Goal: Task Accomplishment & Management: Complete application form

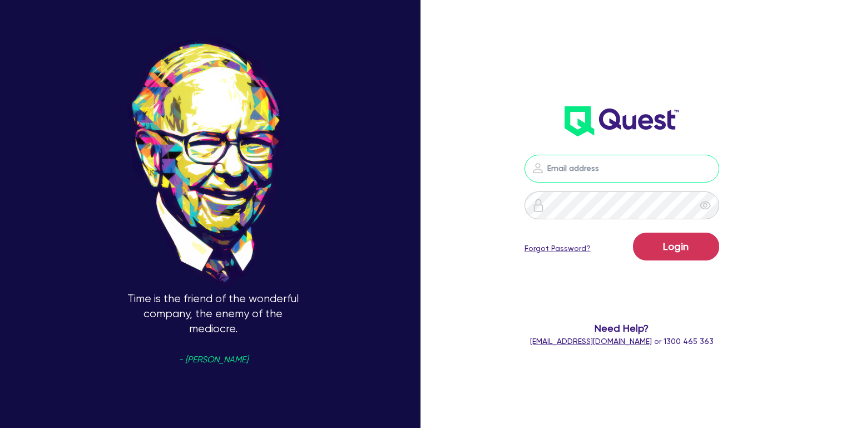
type input "[PERSON_NAME][EMAIL_ADDRESS][DOMAIN_NAME]"
click at [676, 246] on button "Login" at bounding box center [676, 247] width 86 height 28
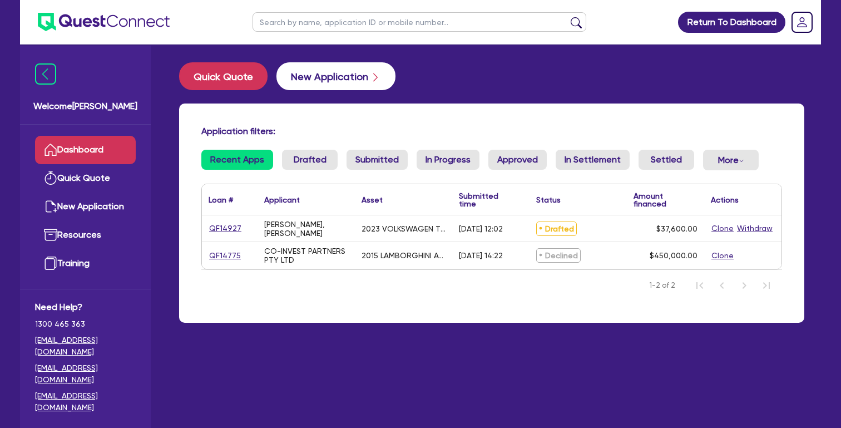
click at [328, 88] on button "New Application" at bounding box center [335, 76] width 119 height 28
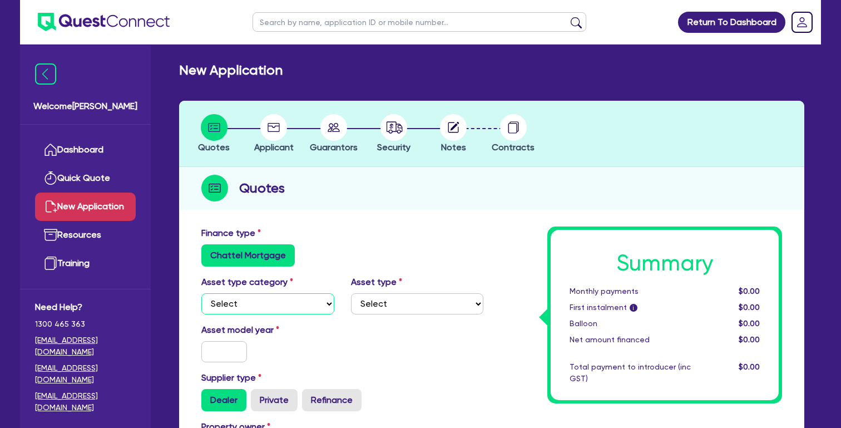
select select "CARS_AND_LIGHT_TRUCKS"
select select "PASSENGER_VEHICLES"
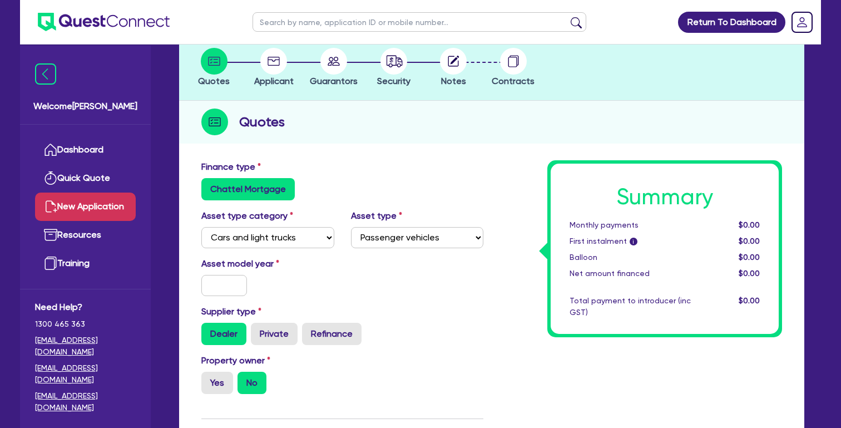
click at [222, 298] on div "Asset model year" at bounding box center [342, 281] width 299 height 48
click at [223, 294] on input "text" at bounding box center [224, 285] width 46 height 21
type input "2022"
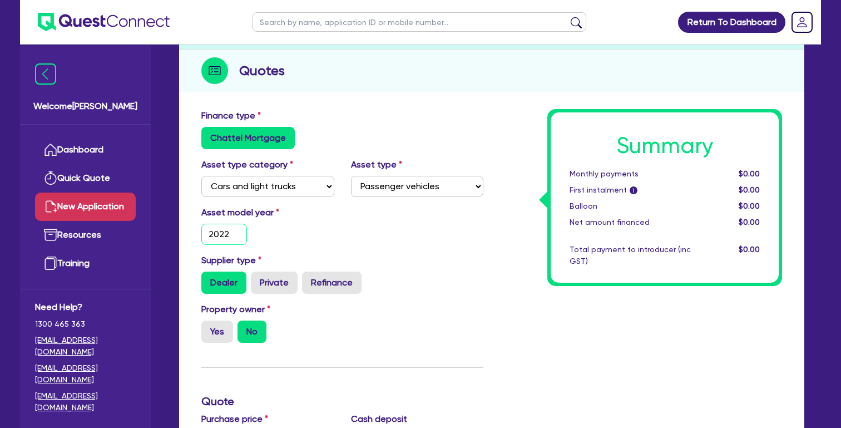
scroll to position [131, 0]
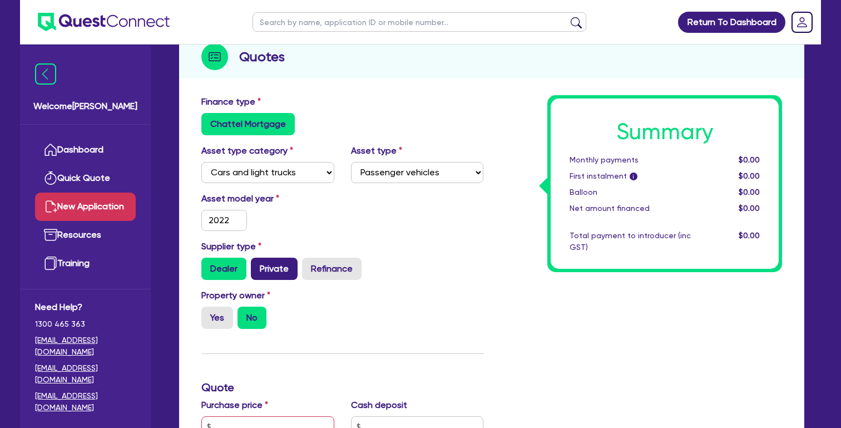
click at [275, 270] on label "Private" at bounding box center [274, 269] width 47 height 22
click at [258, 265] on input "Private" at bounding box center [254, 261] width 7 height 7
radio input "true"
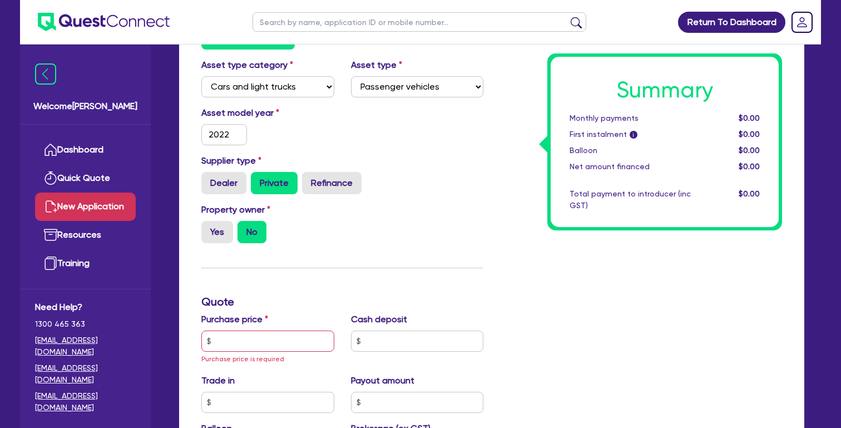
scroll to position [218, 0]
click at [223, 223] on label "Yes" at bounding box center [217, 231] width 32 height 22
click at [209, 223] on input "Yes" at bounding box center [204, 223] width 7 height 7
radio input "true"
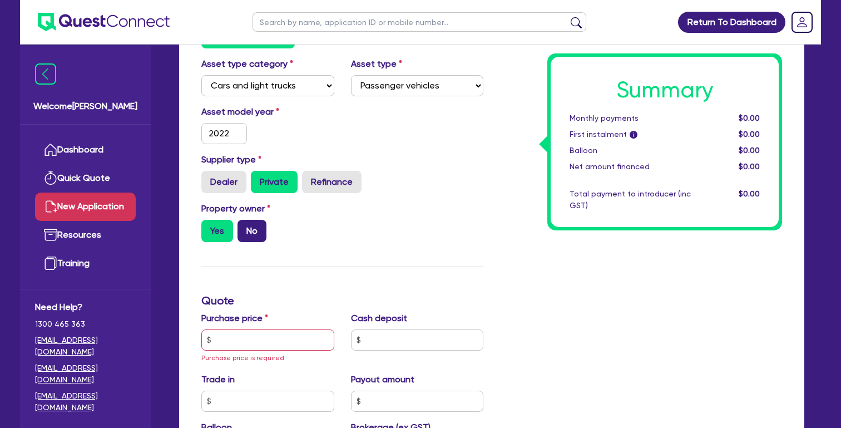
click at [252, 224] on label "No" at bounding box center [252, 231] width 29 height 22
click at [245, 224] on input "No" at bounding box center [241, 223] width 7 height 7
radio input "true"
click at [266, 341] on input "text" at bounding box center [267, 339] width 133 height 21
type input "25,000"
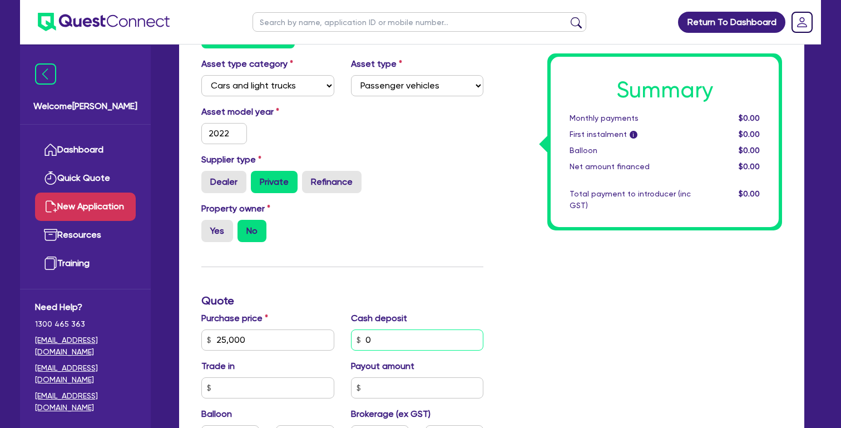
type input "0"
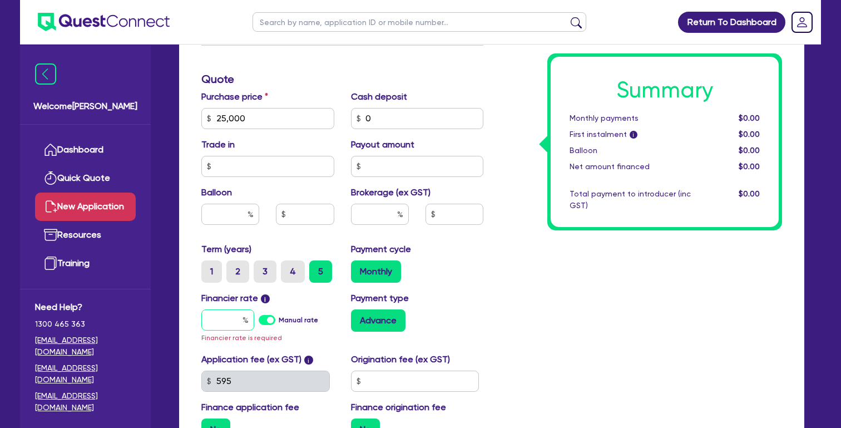
click at [206, 314] on input "text" at bounding box center [227, 319] width 53 height 21
click at [239, 270] on label "2" at bounding box center [237, 271] width 23 height 22
click at [234, 268] on input "2" at bounding box center [229, 263] width 7 height 7
radio input "true"
click at [219, 319] on input "text" at bounding box center [227, 319] width 53 height 21
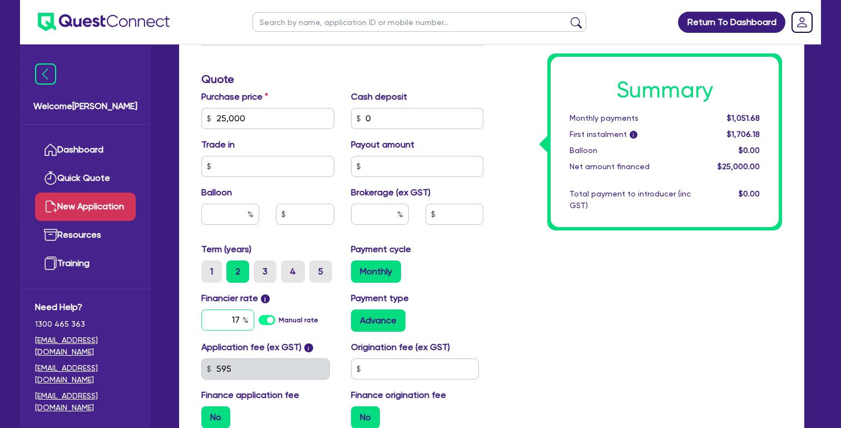
type input "17"
click at [386, 211] on input "text" at bounding box center [380, 214] width 58 height 21
type input "4"
type input "1,000"
type input "4"
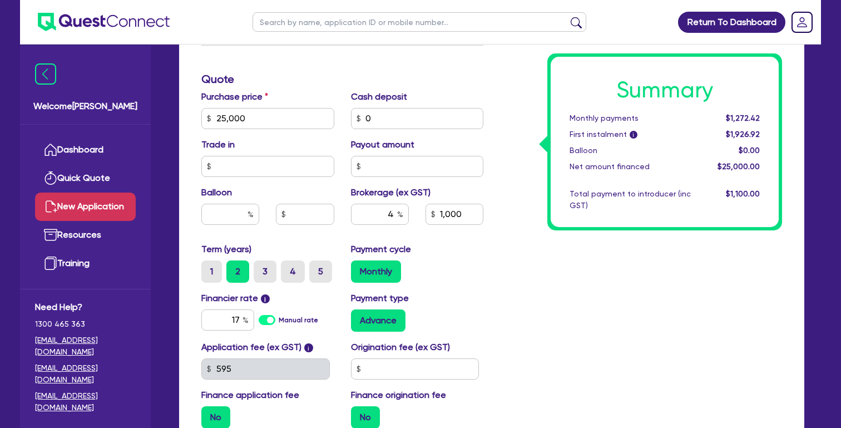
click at [462, 244] on div "Payment cycle Monthly" at bounding box center [418, 263] width 150 height 40
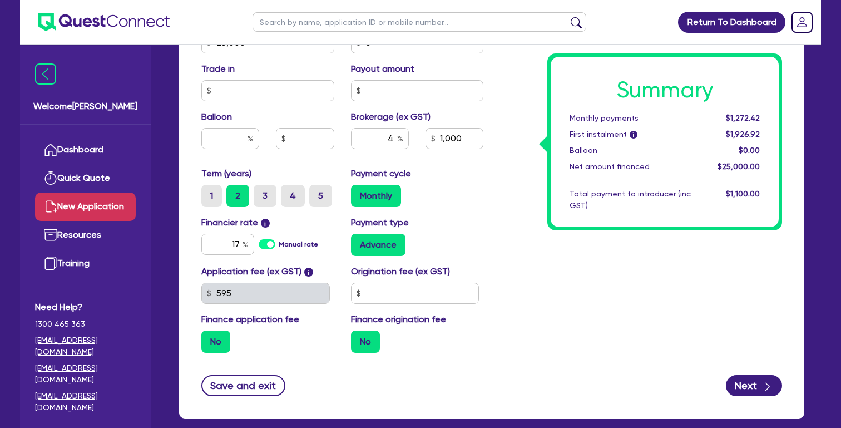
scroll to position [520, 0]
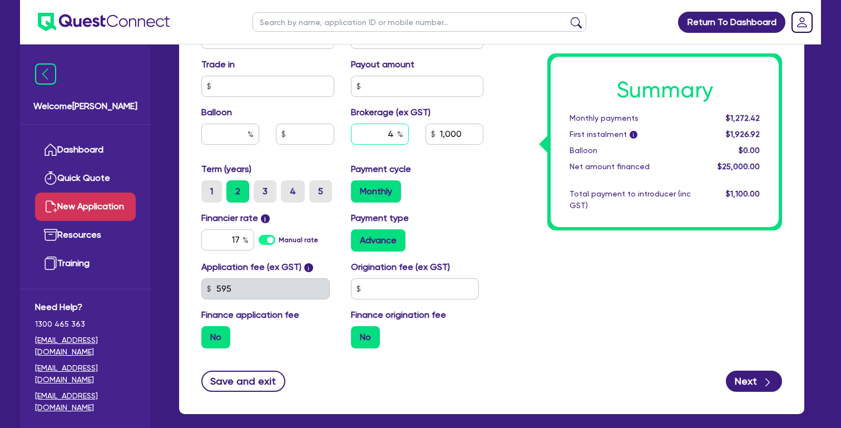
click at [368, 133] on input "4" at bounding box center [380, 134] width 58 height 21
click at [470, 206] on div "Term (years) 1 2 3 4 5 Payment cycle Monthly" at bounding box center [342, 186] width 299 height 49
click at [226, 236] on input "17" at bounding box center [227, 239] width 53 height 21
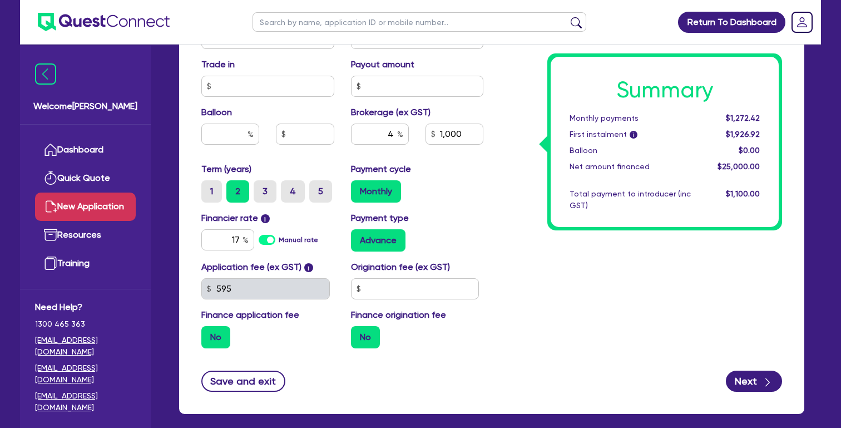
click at [539, 290] on div "Summary Monthly payments $1,272.42 First instalment i $1,926.92 Balloon $0.00 N…" at bounding box center [641, 32] width 299 height 650
click at [229, 244] on input "17" at bounding box center [227, 239] width 53 height 21
type input "1,000"
type input "9"
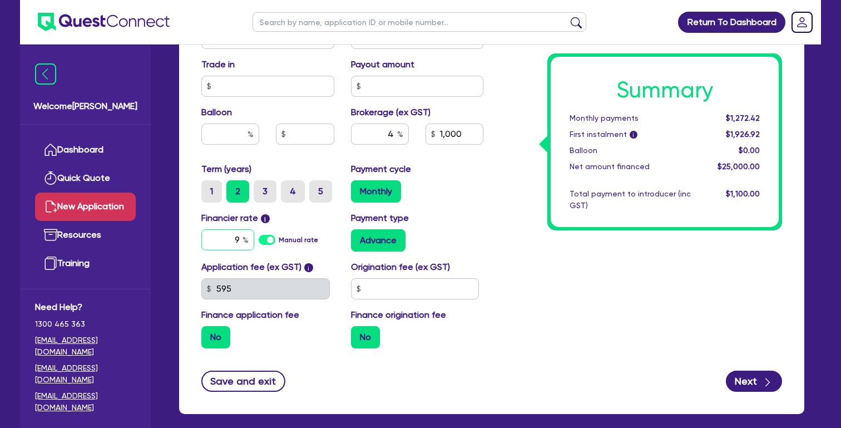
type input "1,000"
type input "17"
type input "1,000"
type input "9"
type input "1,000"
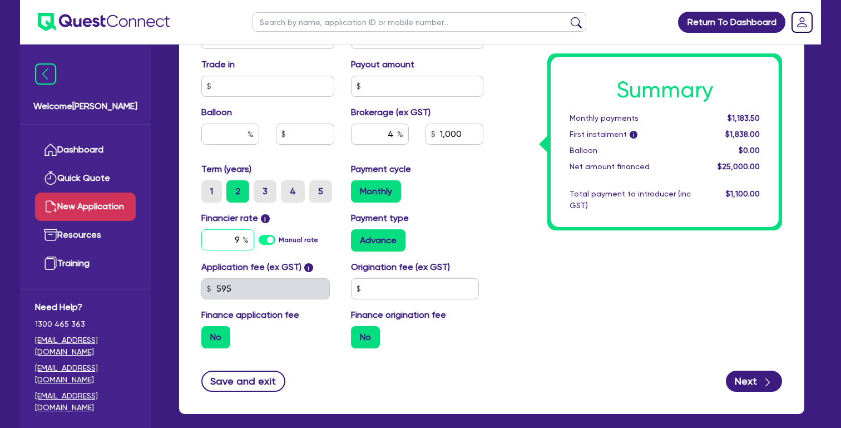
type input "9"
type input "1,000"
type input "1"
type input "1,000"
type input "17"
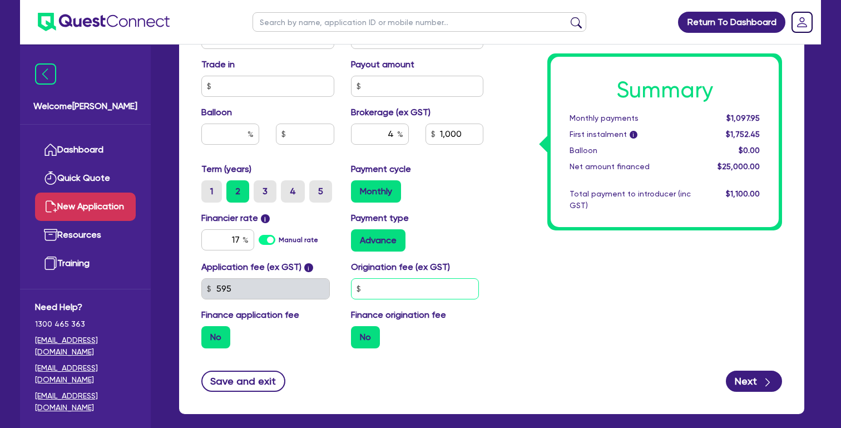
type input "1,000"
drag, startPoint x: 715, startPoint y: 115, endPoint x: 760, endPoint y: 115, distance: 44.5
click at [760, 115] on div "$1,272.42" at bounding box center [733, 118] width 69 height 12
copy span "$1,272.42"
click at [222, 243] on input "17" at bounding box center [227, 239] width 53 height 21
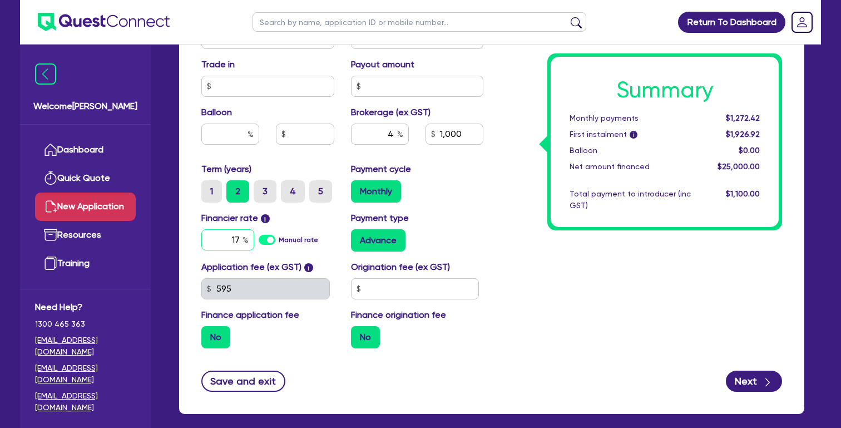
click at [222, 243] on input "17" at bounding box center [227, 239] width 53 height 21
type input "1"
type input "1,000"
type input "11"
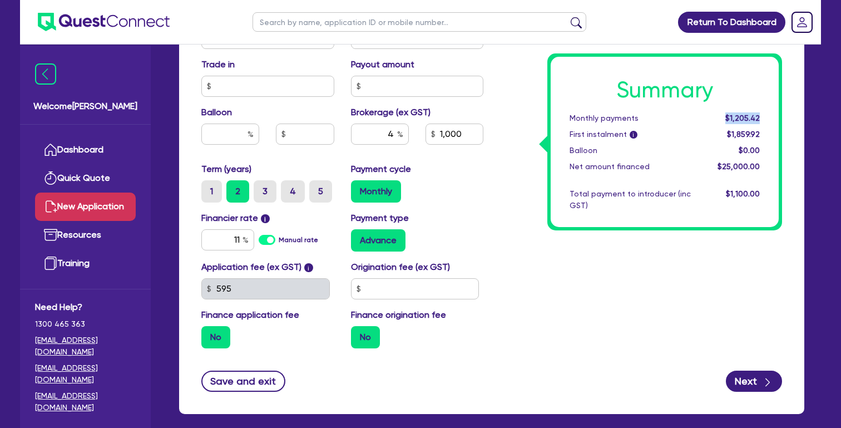
drag, startPoint x: 723, startPoint y: 117, endPoint x: 783, endPoint y: 117, distance: 60.6
click at [783, 117] on div "Summary Monthly payments $1,205.42 First instalment i $1,859.92 Balloon $0.00 N…" at bounding box center [641, 32] width 299 height 650
copy span "$1,205.42"
click at [224, 240] on input "11" at bounding box center [227, 239] width 53 height 21
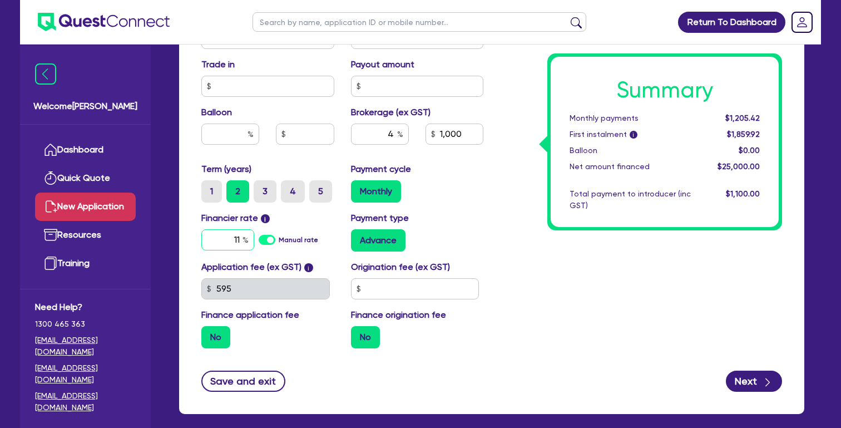
click at [224, 240] on input "11" at bounding box center [227, 239] width 53 height 21
click at [209, 240] on input "11" at bounding box center [227, 239] width 53 height 21
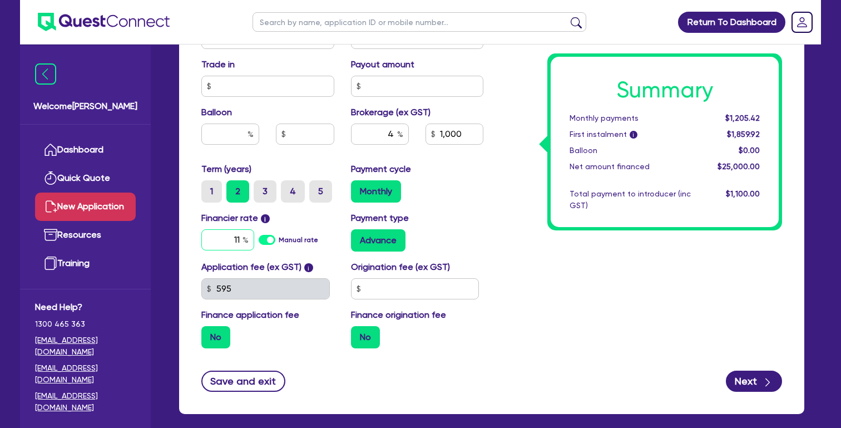
click at [222, 230] on input "11" at bounding box center [227, 239] width 53 height 21
type input "1,000"
type input "1"
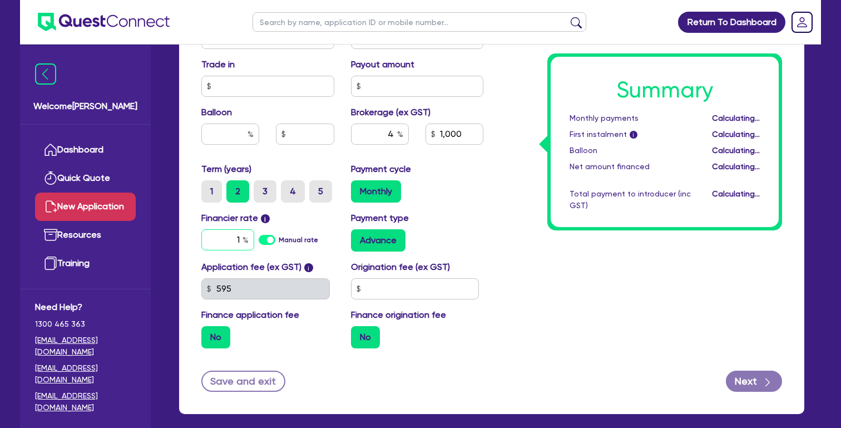
type input "1,000"
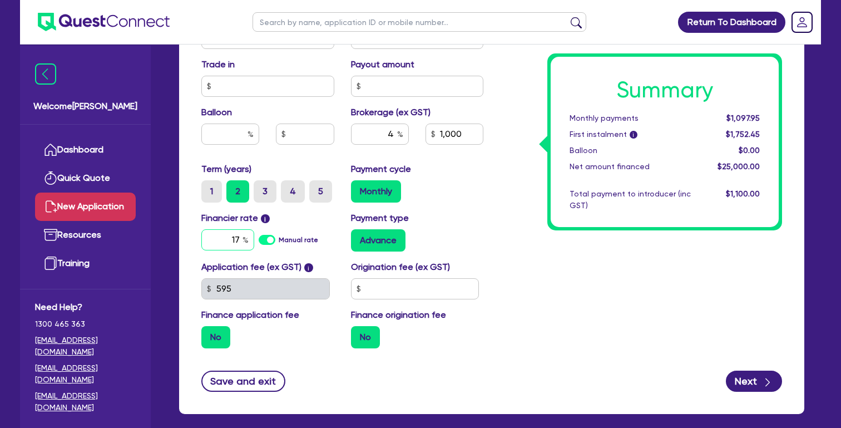
type input "17"
click at [279, 239] on label "Manual rate" at bounding box center [298, 240] width 39 height 10
click at [0, 0] on input "Manual rate" at bounding box center [0, 0] width 0 height 0
type input "1,000"
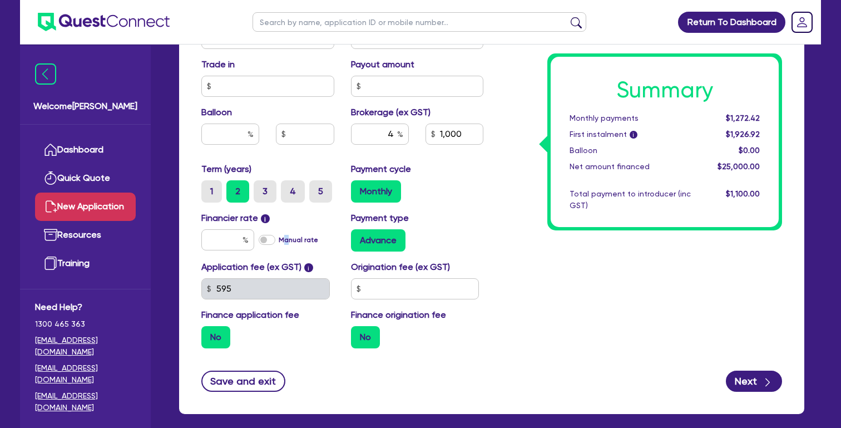
type input "17"
click at [279, 239] on label "Manual rate" at bounding box center [298, 240] width 39 height 10
click at [0, 0] on input "Manual rate" at bounding box center [0, 0] width 0 height 0
click at [231, 236] on input "text" at bounding box center [227, 239] width 53 height 21
click at [279, 238] on label "Manual rate" at bounding box center [298, 240] width 39 height 10
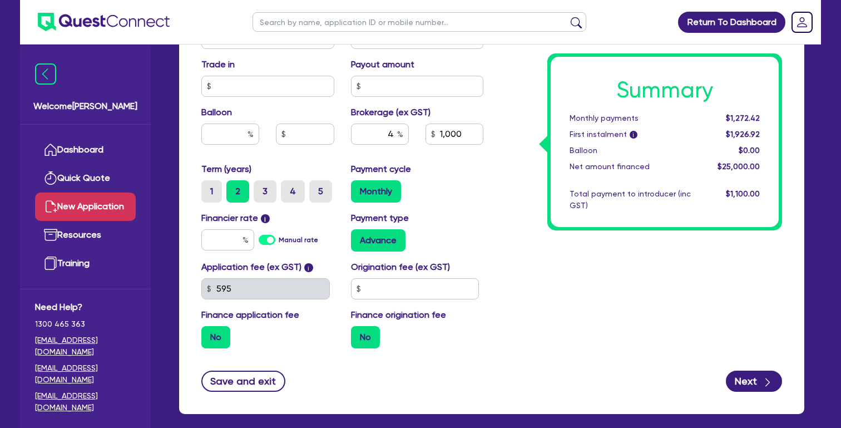
click at [0, 0] on input "Manual rate" at bounding box center [0, 0] width 0 height 0
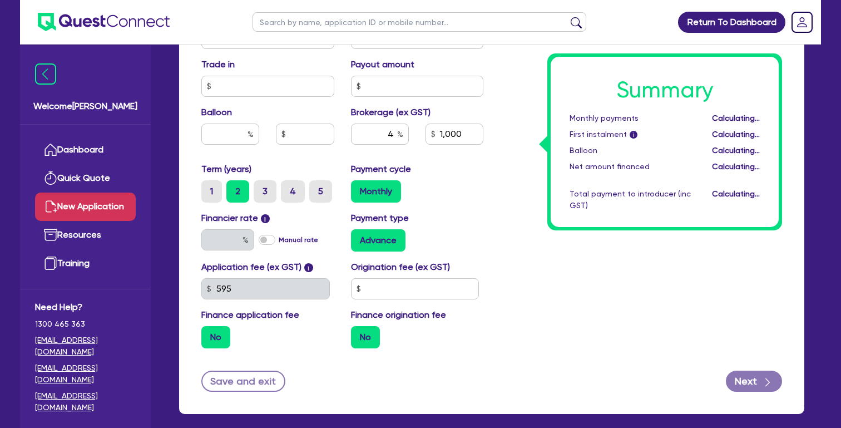
type input "1,000"
type input "17"
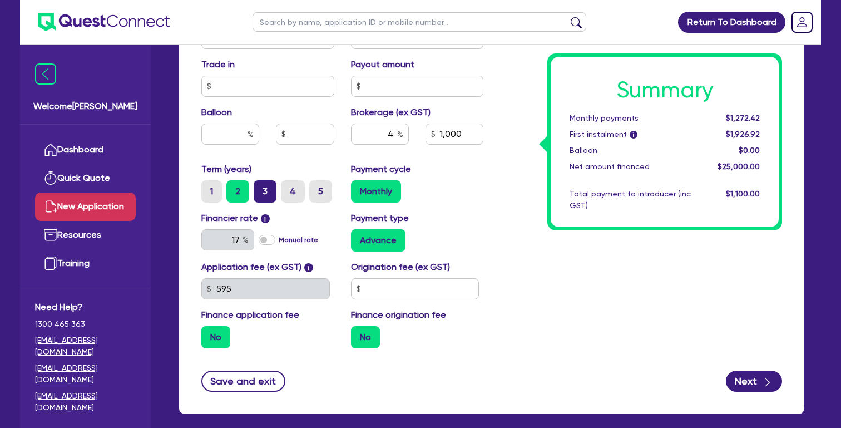
click at [265, 194] on label "3" at bounding box center [265, 191] width 23 height 22
click at [261, 187] on input "3" at bounding box center [257, 183] width 7 height 7
radio input "true"
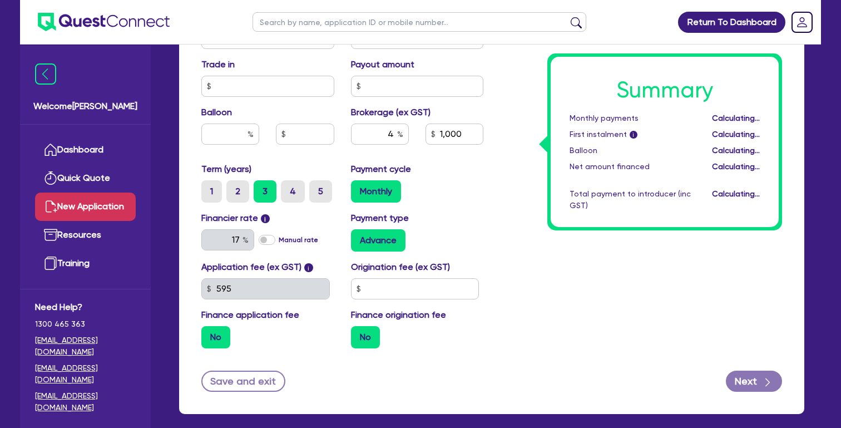
type input "1,000"
